Goal: Information Seeking & Learning: Find specific fact

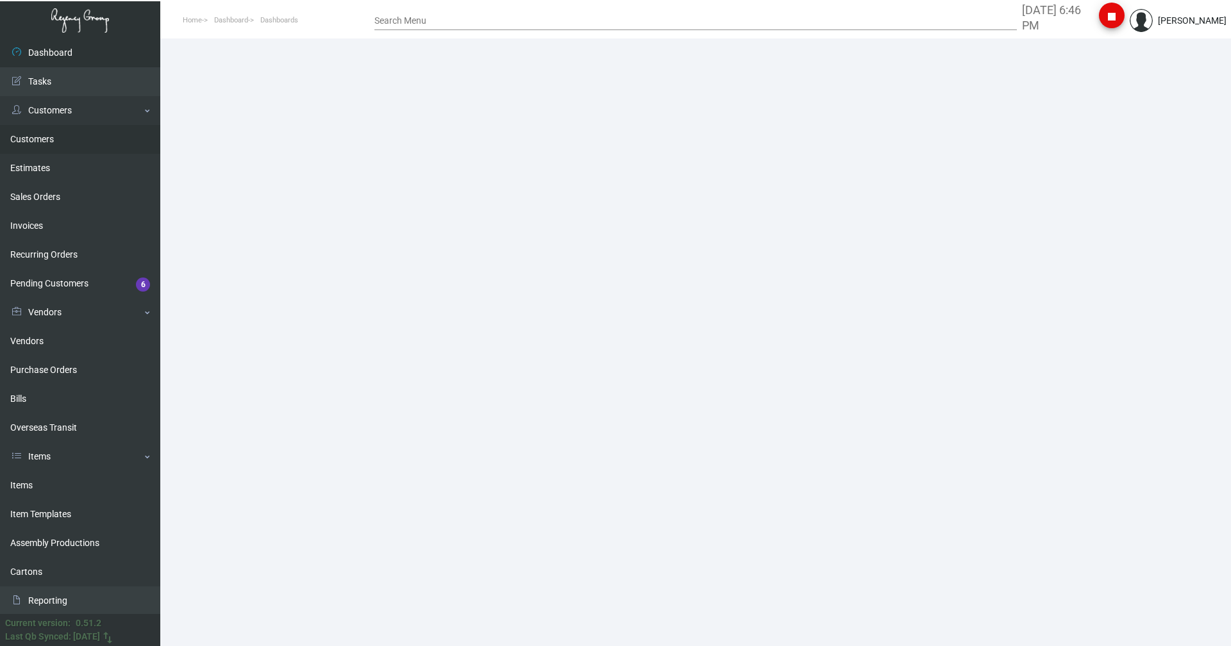
click at [44, 139] on link "Customers" at bounding box center [80, 139] width 160 height 29
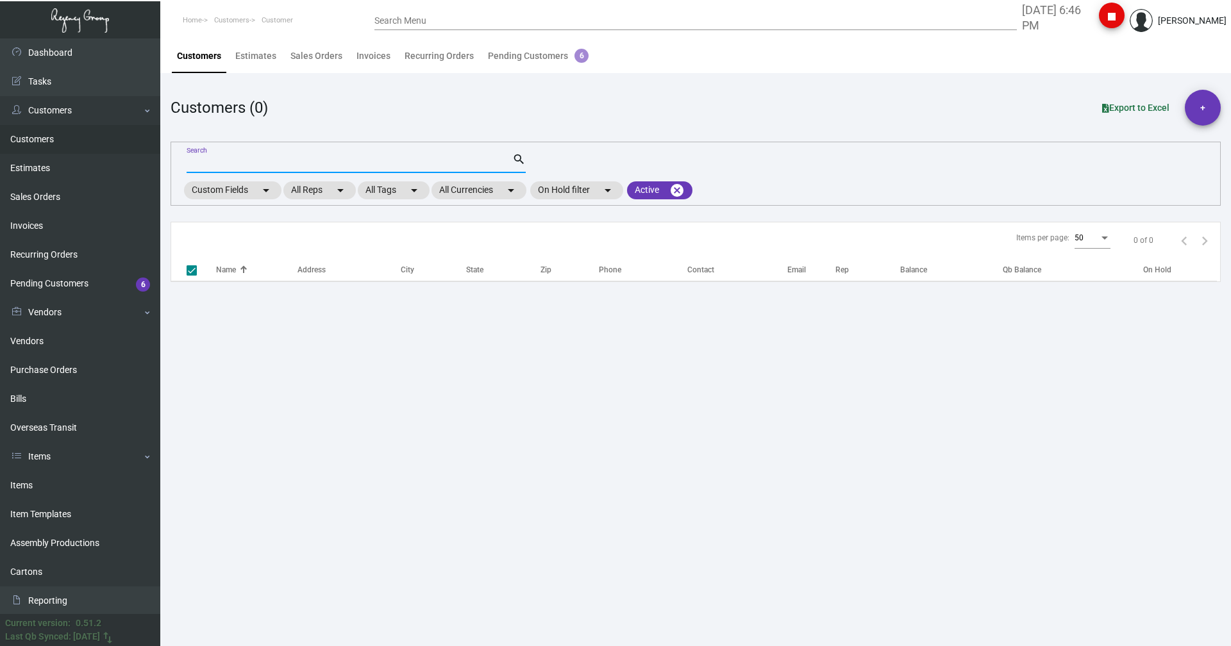
click at [223, 163] on input "Search" at bounding box center [350, 163] width 326 height 10
type input "bo"
checkbox input "false"
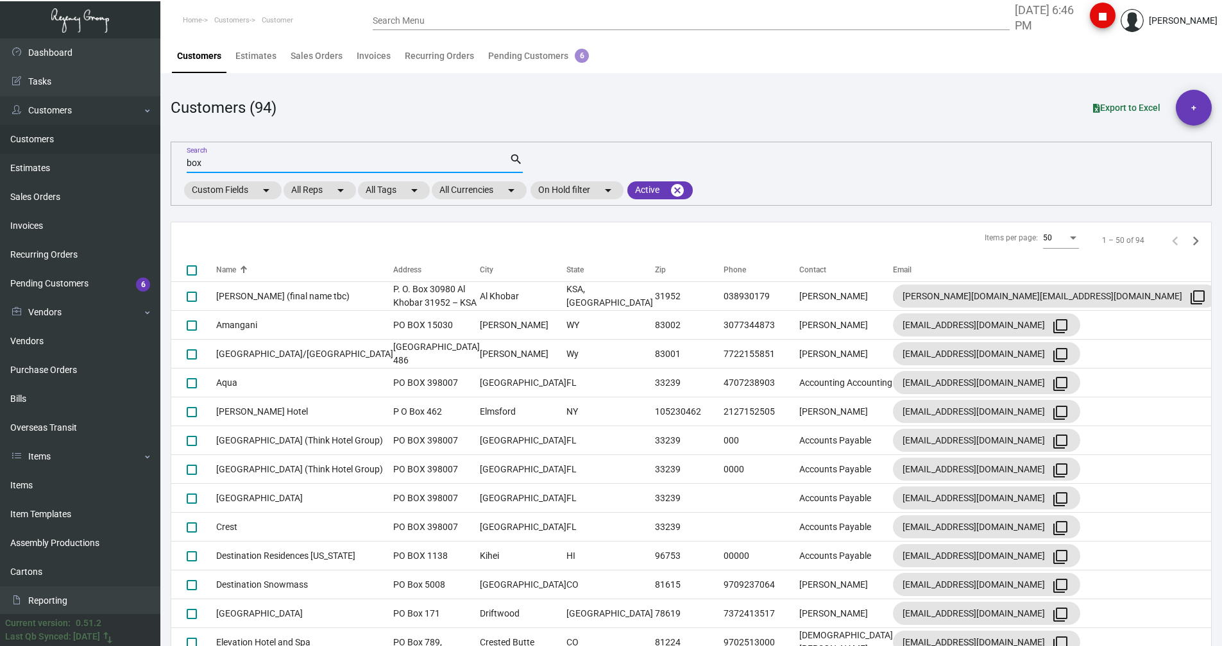
type input "boxr"
checkbox input "true"
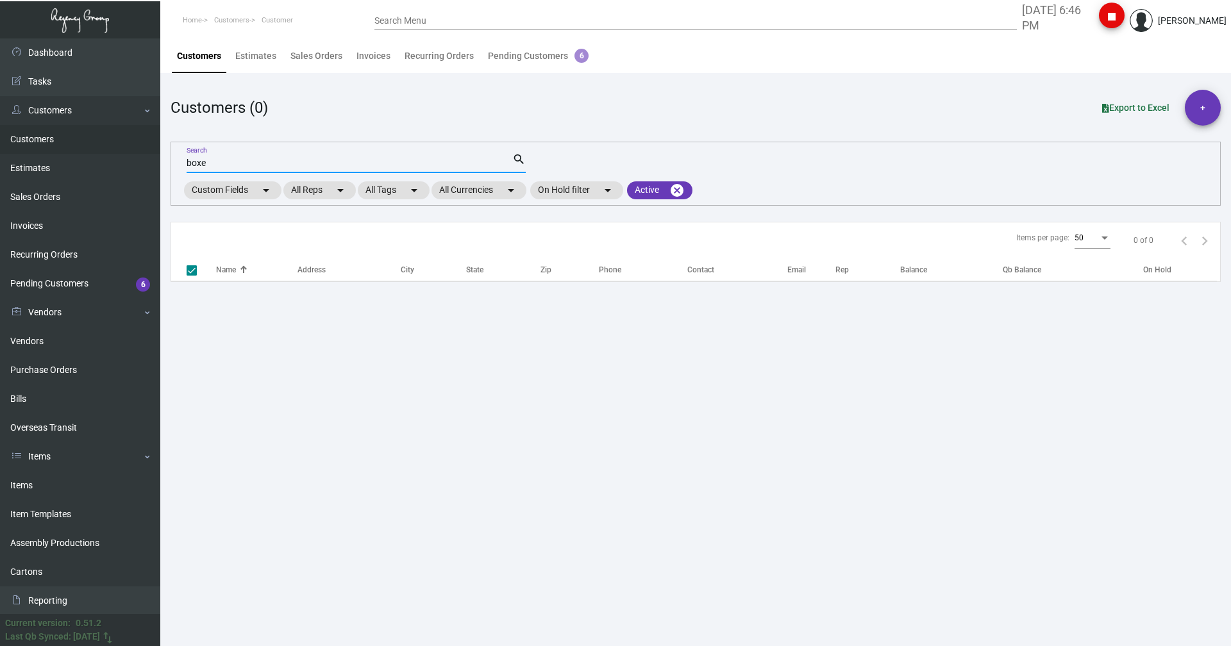
type input "boxer"
checkbox input "false"
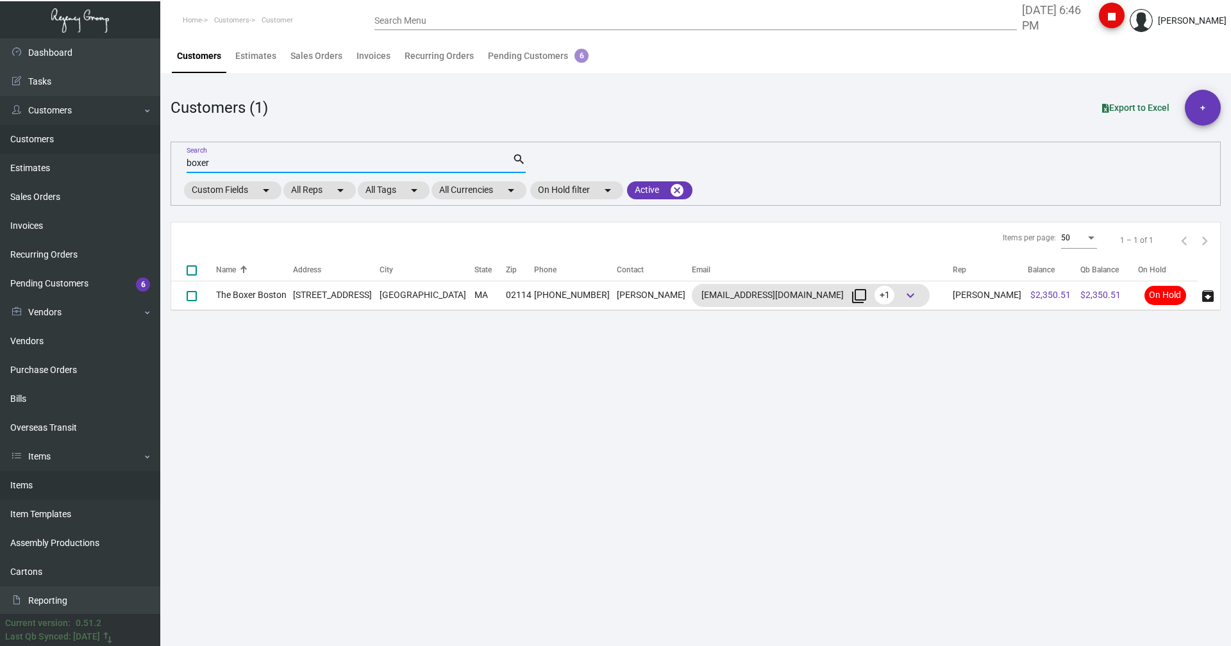
type input "boxer"
click at [46, 489] on link "Items" at bounding box center [80, 485] width 160 height 29
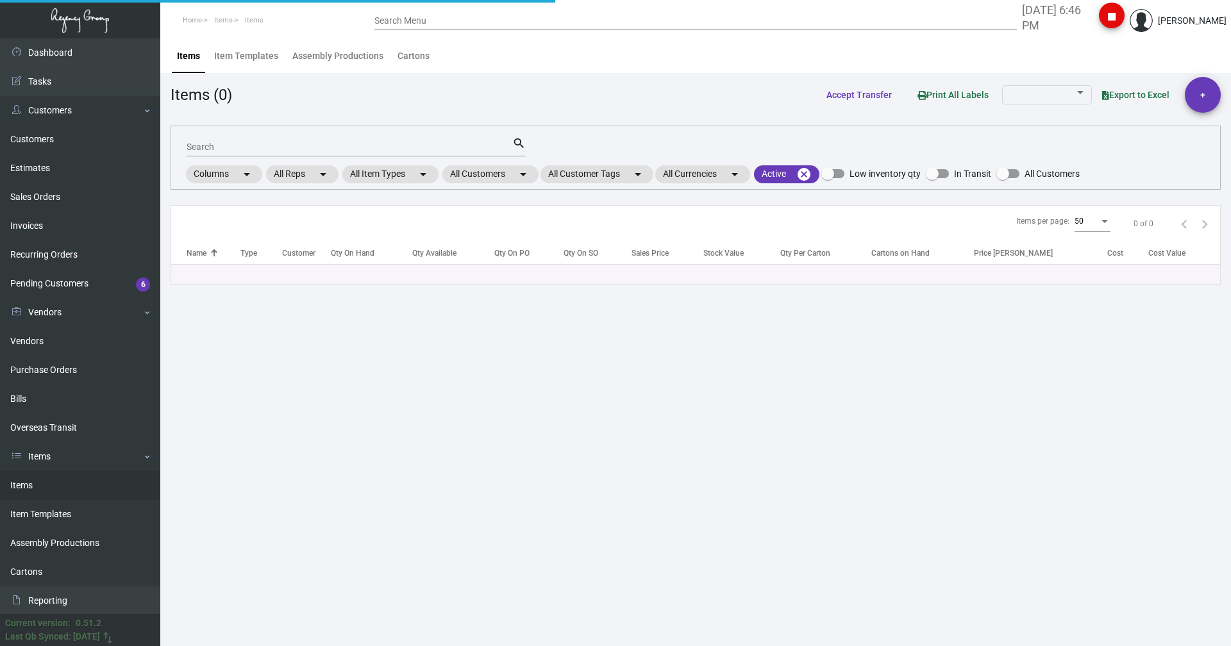
click at [262, 155] on div "Search" at bounding box center [350, 147] width 326 height 20
type input "boxer"
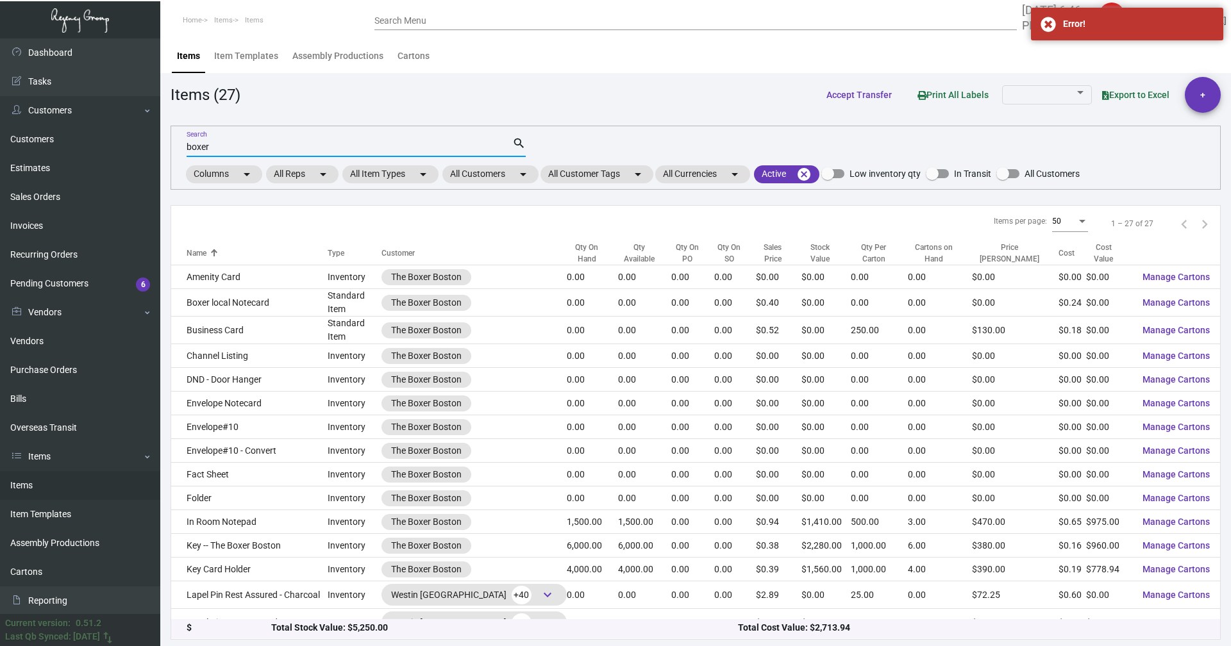
click at [569, 241] on div "Items per page: 50 1 – 27 of 27" at bounding box center [695, 224] width 1049 height 37
click at [569, 256] on div "Qty On Hand" at bounding box center [587, 253] width 40 height 23
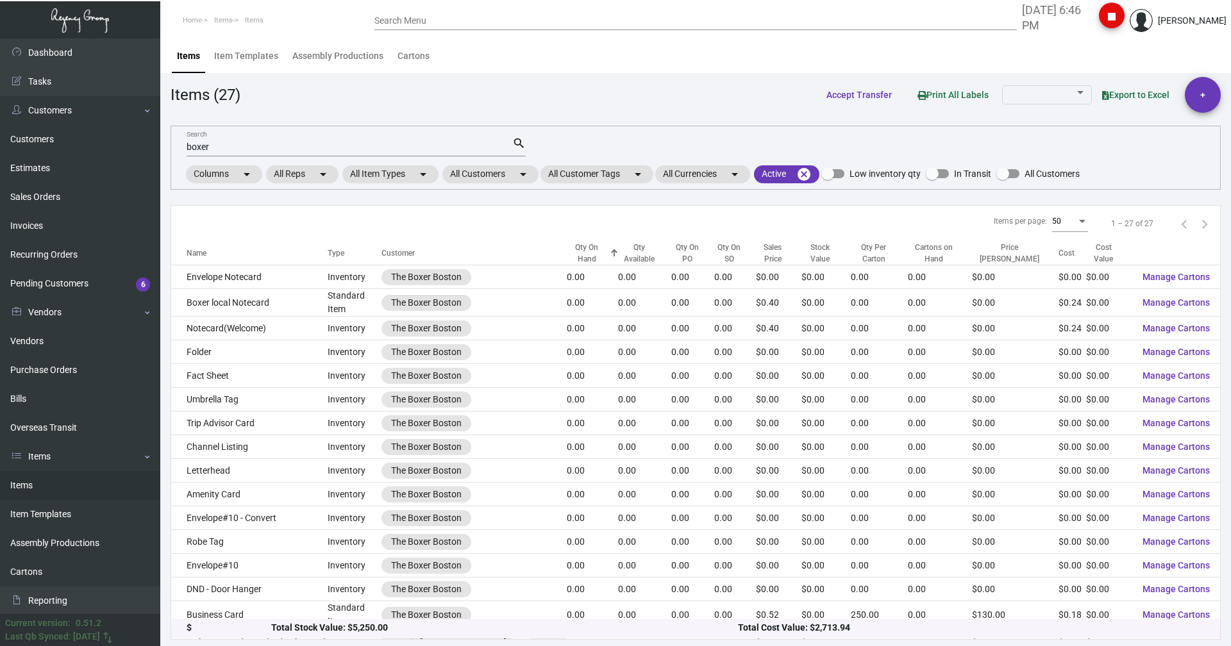
click at [569, 256] on div "Qty On Hand" at bounding box center [587, 253] width 40 height 23
